Goal: Task Accomplishment & Management: Complete application form

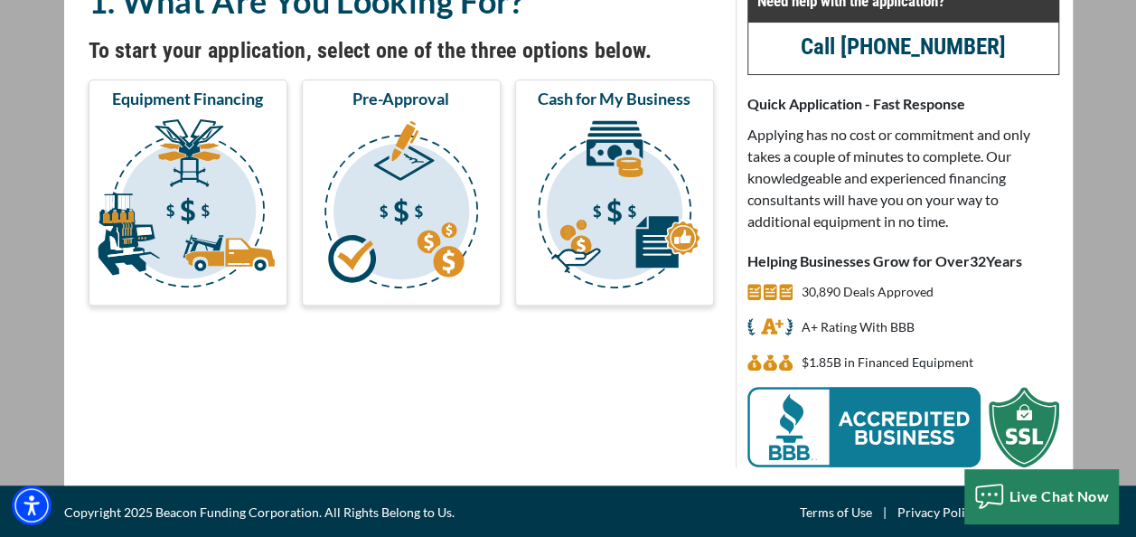
scroll to position [173, 0]
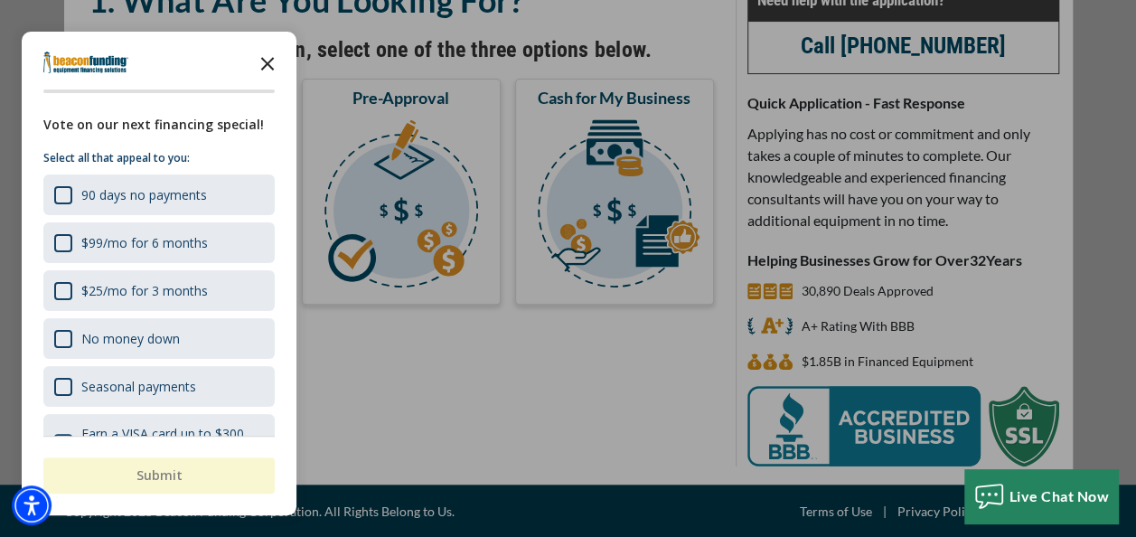
click at [265, 56] on icon "Close the survey" at bounding box center [267, 62] width 36 height 36
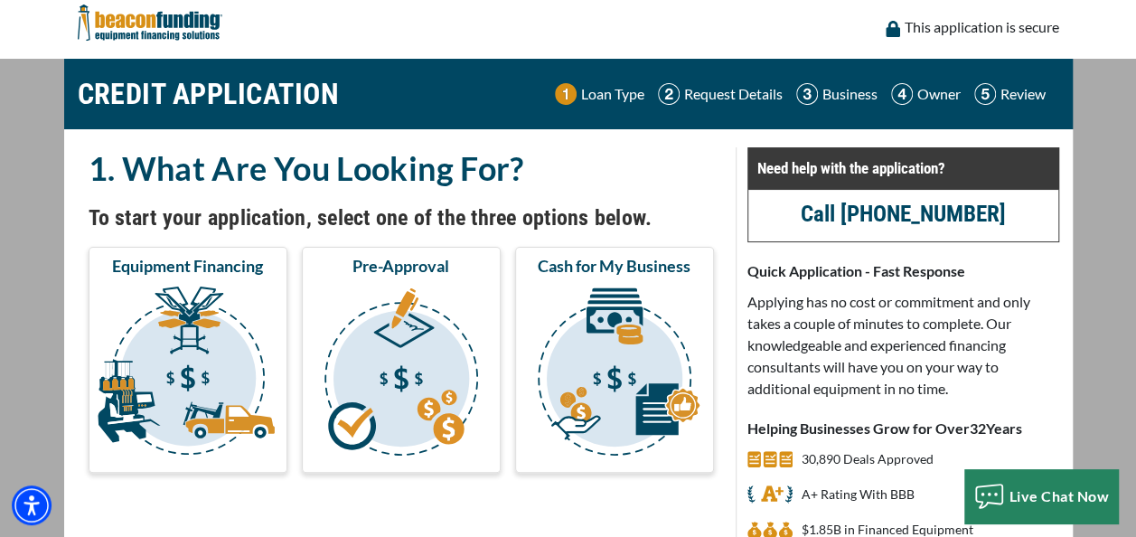
scroll to position [0, 0]
